Goal: Transaction & Acquisition: Download file/media

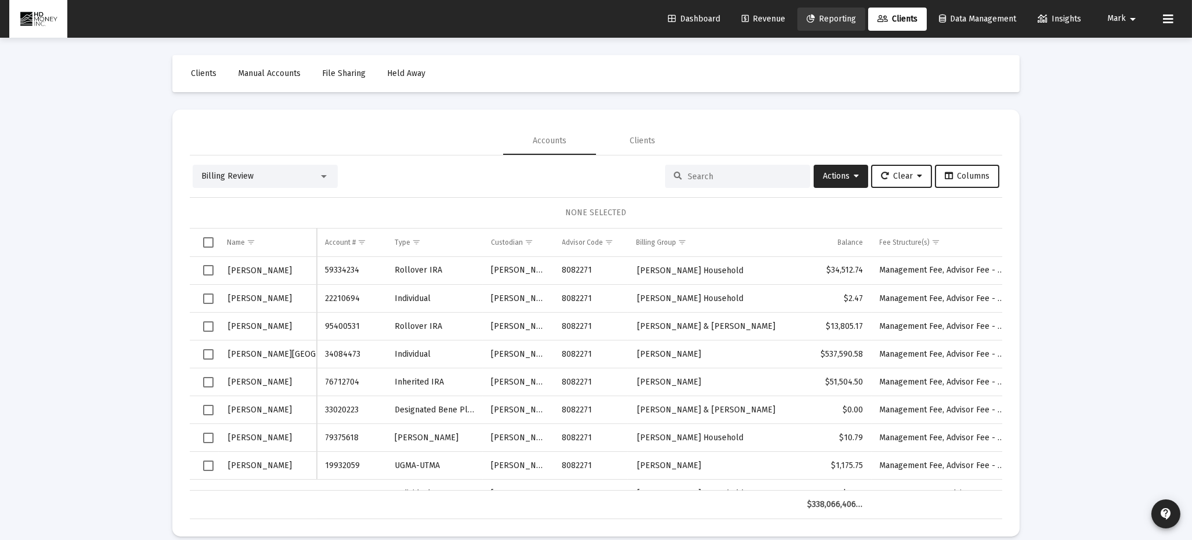
click at [830, 17] on span "Reporting" at bounding box center [831, 19] width 49 height 10
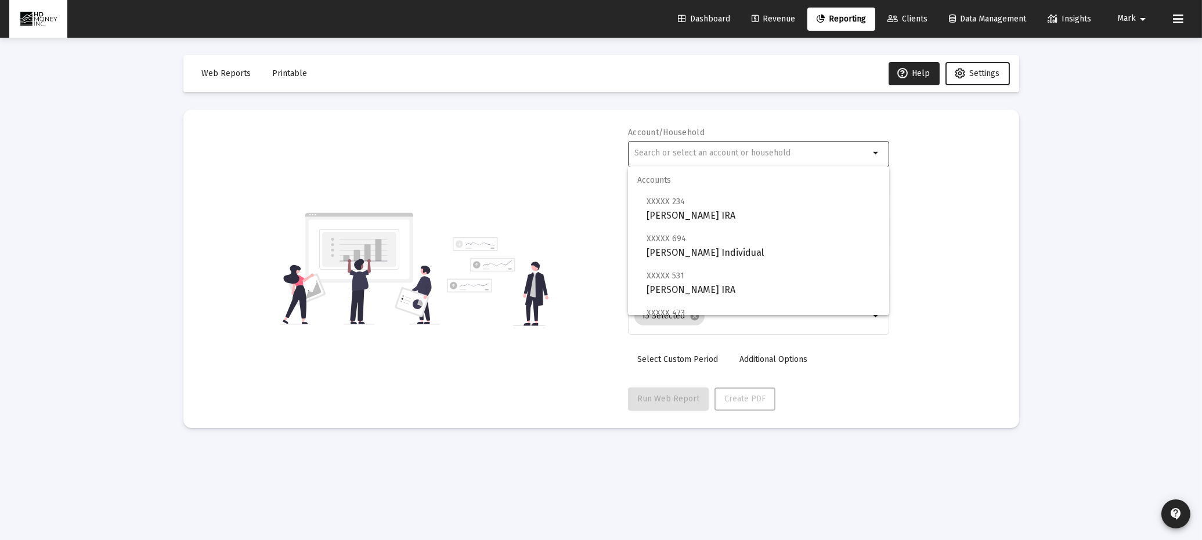
click at [730, 157] on input "text" at bounding box center [751, 153] width 235 height 9
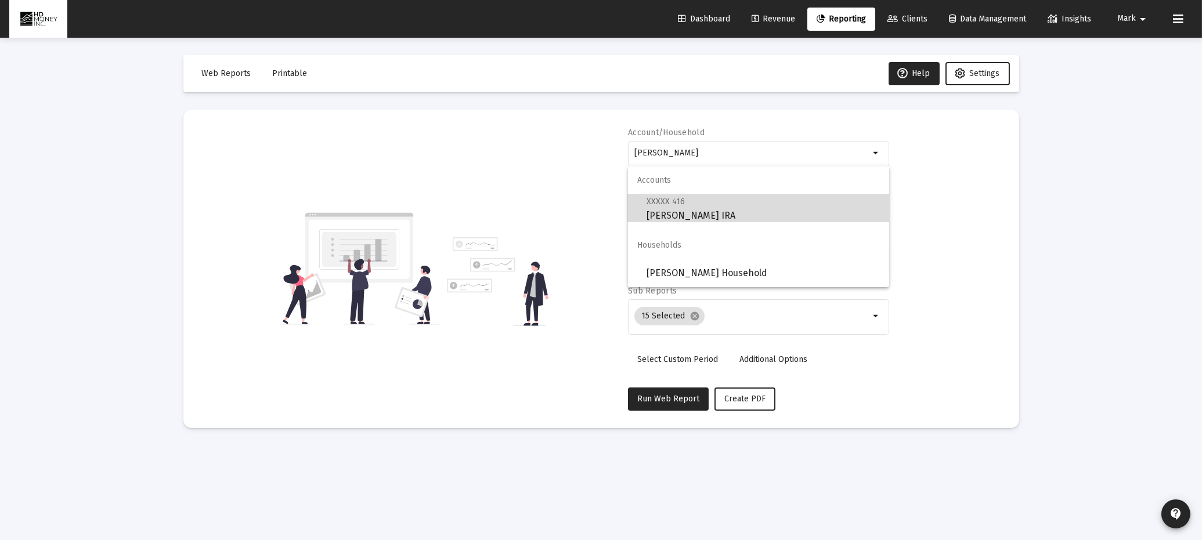
click at [698, 215] on span "XXXXX 416 [PERSON_NAME] IRA" at bounding box center [763, 208] width 233 height 28
type input "[PERSON_NAME] IRA"
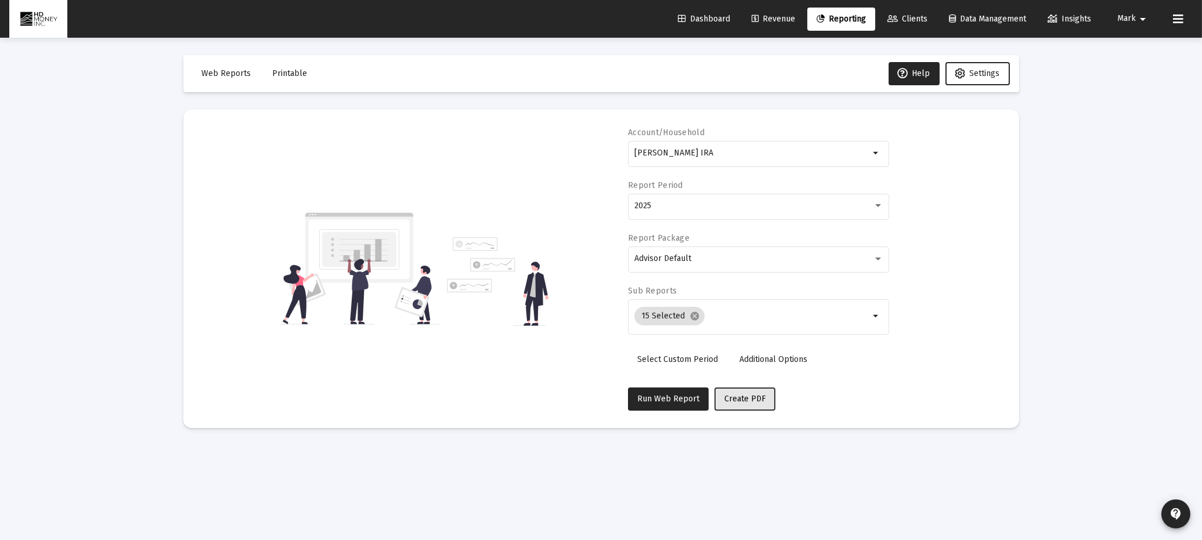
click at [736, 397] on span "Create PDF" at bounding box center [744, 399] width 41 height 10
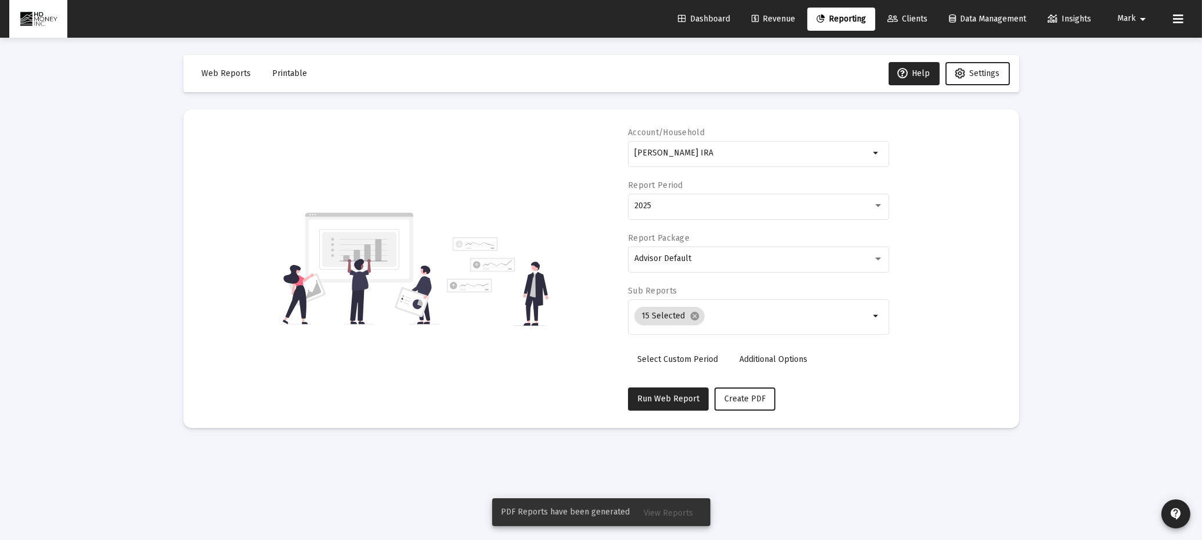
click at [669, 513] on span "View Reports" at bounding box center [668, 513] width 49 height 10
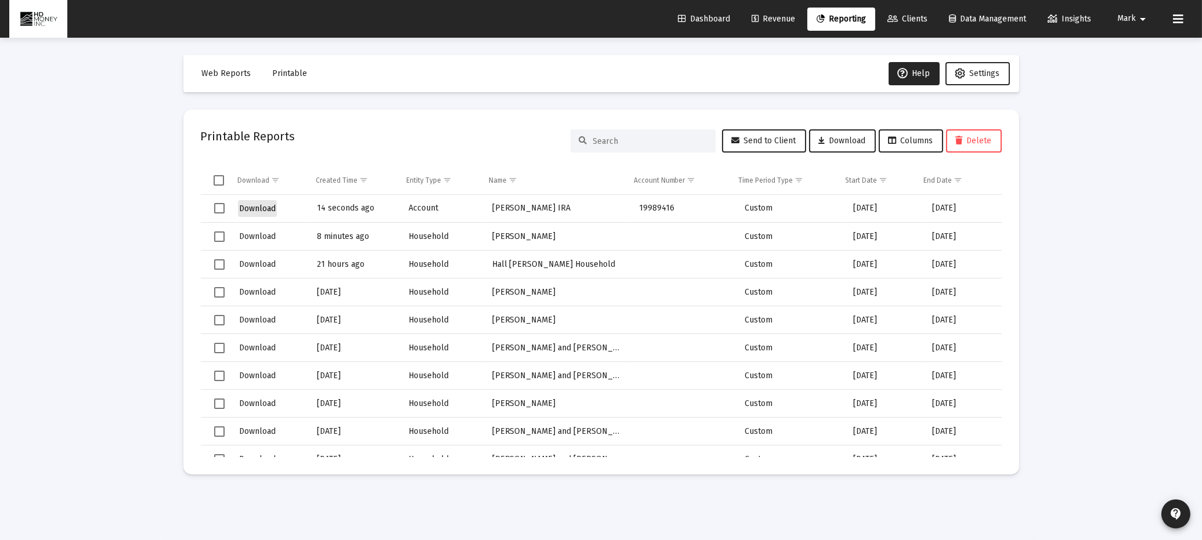
click at [261, 207] on span "Download" at bounding box center [257, 209] width 37 height 10
